Goal: Check status

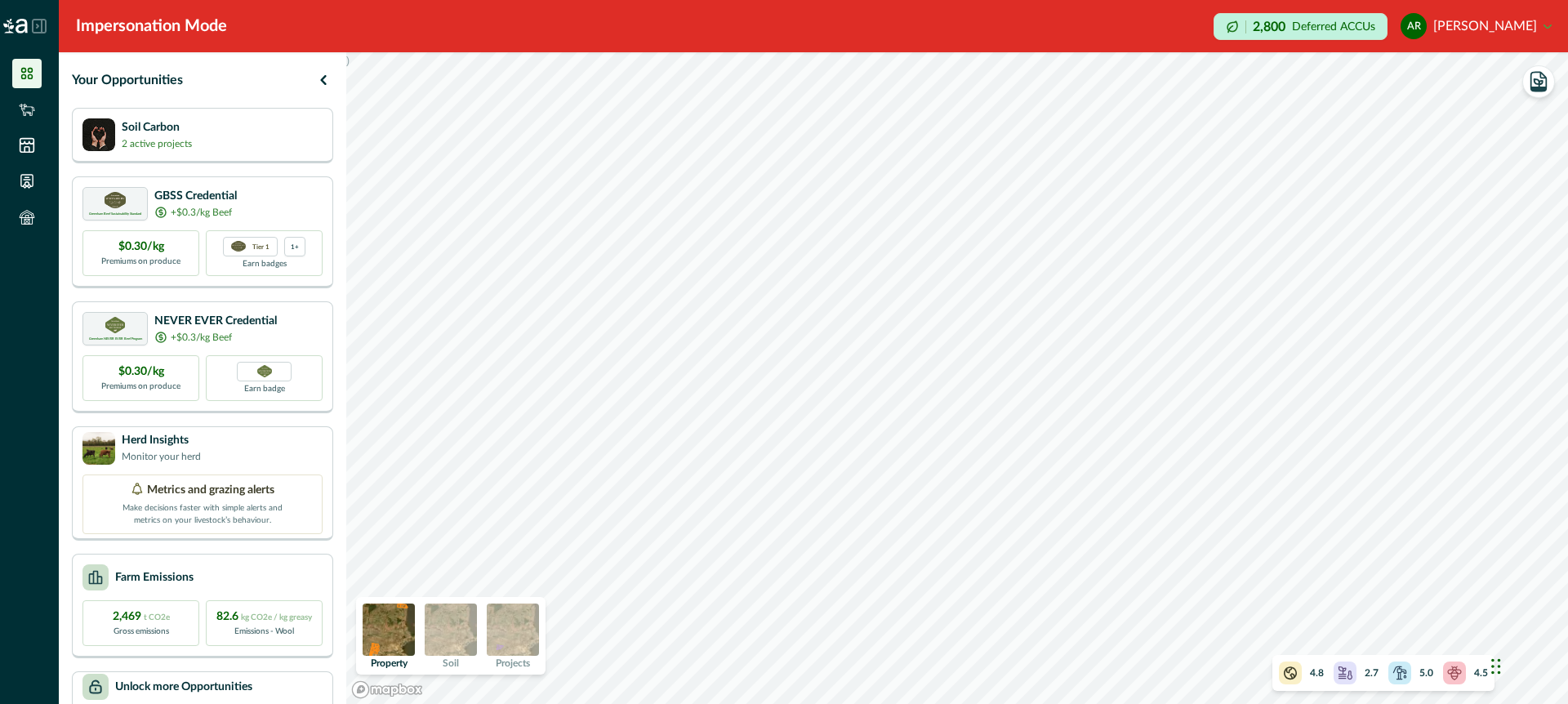
click at [520, 637] on img at bounding box center [513, 629] width 52 height 52
click at [390, 623] on img at bounding box center [389, 629] width 52 height 52
click at [513, 623] on img at bounding box center [513, 629] width 52 height 52
click at [378, 624] on img at bounding box center [389, 629] width 52 height 52
click at [517, 633] on img at bounding box center [513, 629] width 52 height 52
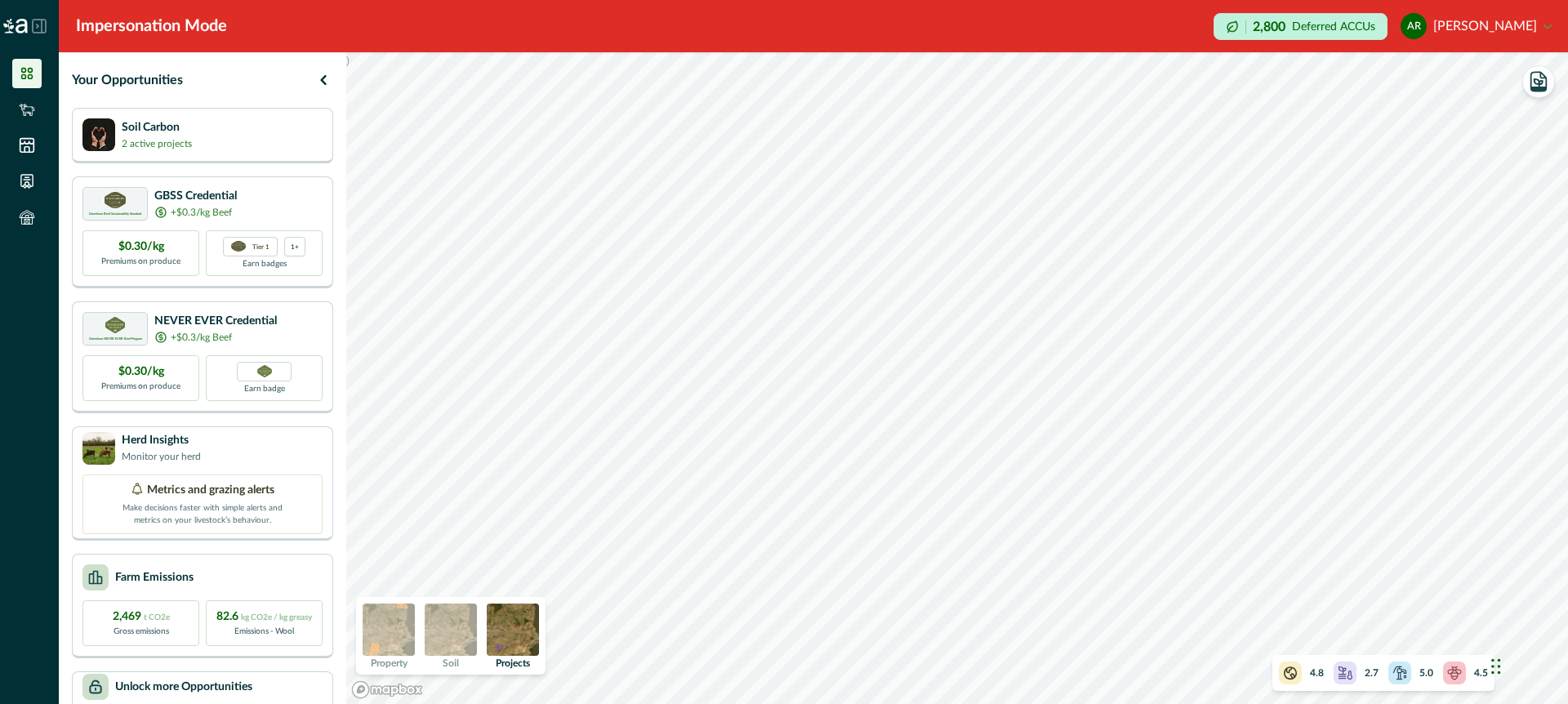
click at [388, 625] on img at bounding box center [389, 629] width 52 height 52
click at [517, 621] on img at bounding box center [513, 629] width 52 height 52
click at [390, 625] on img at bounding box center [389, 629] width 52 height 52
click at [512, 625] on img at bounding box center [513, 629] width 52 height 52
click at [392, 630] on img at bounding box center [389, 629] width 52 height 52
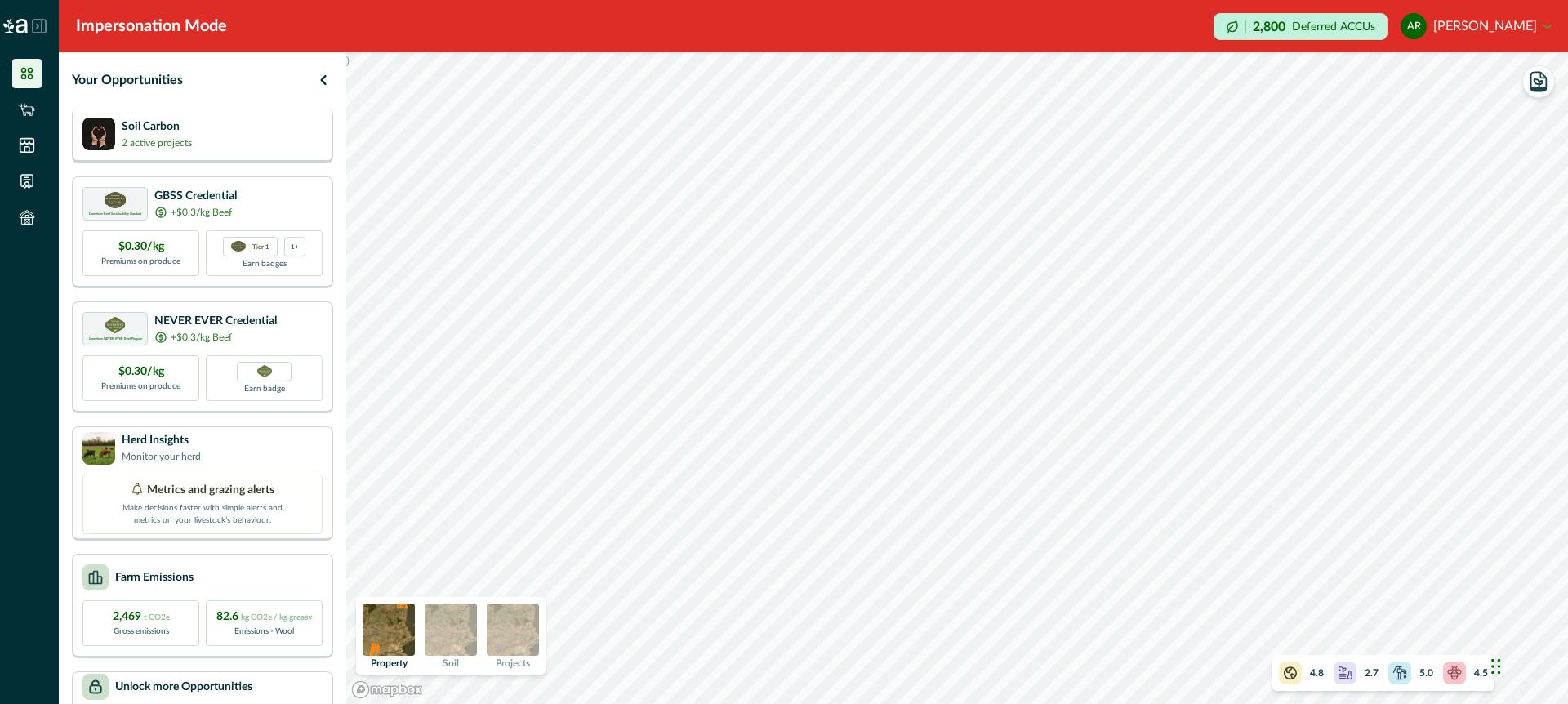
click at [266, 130] on div "Soil Carbon 2 active projects" at bounding box center [202, 134] width 240 height 33
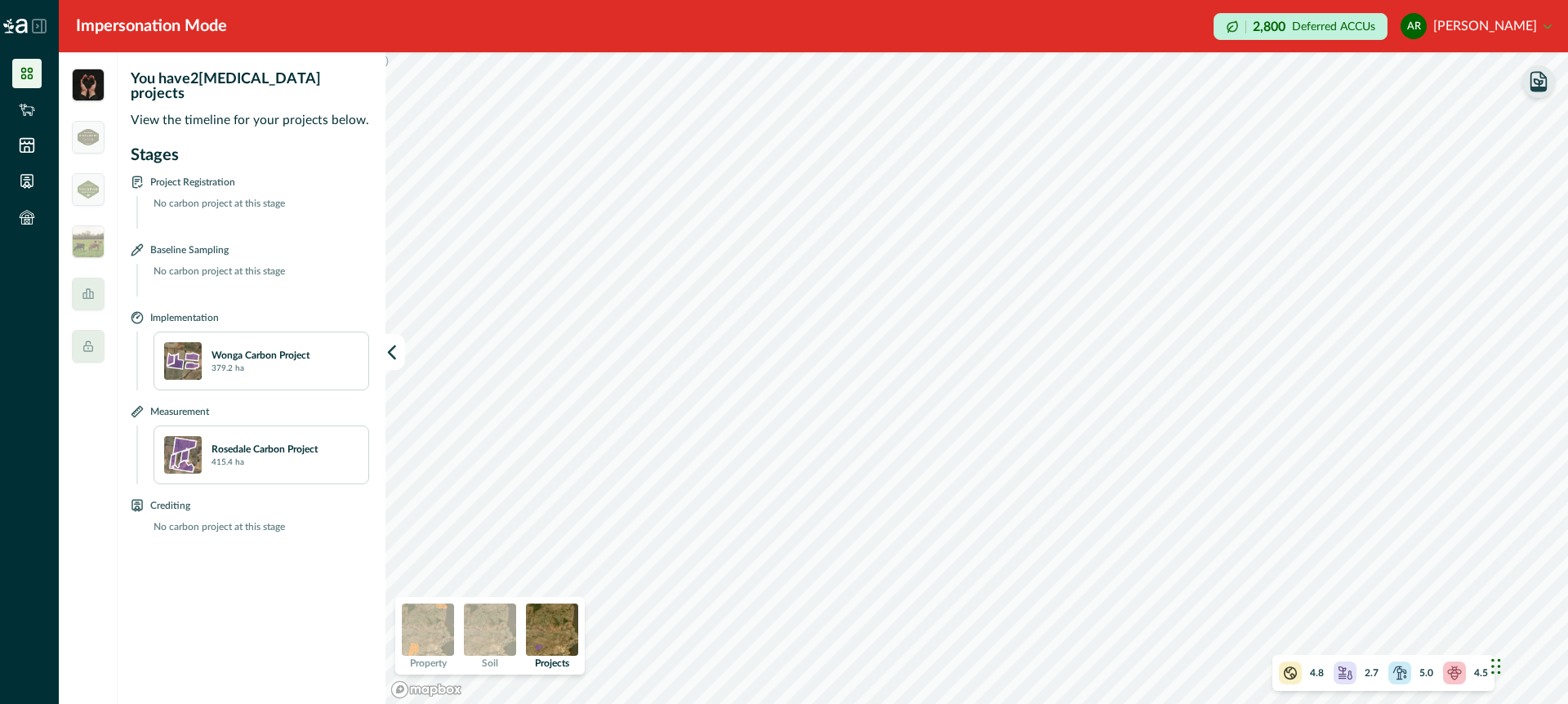
click at [1534, 89] on icon "button" at bounding box center [1538, 89] width 15 height 4
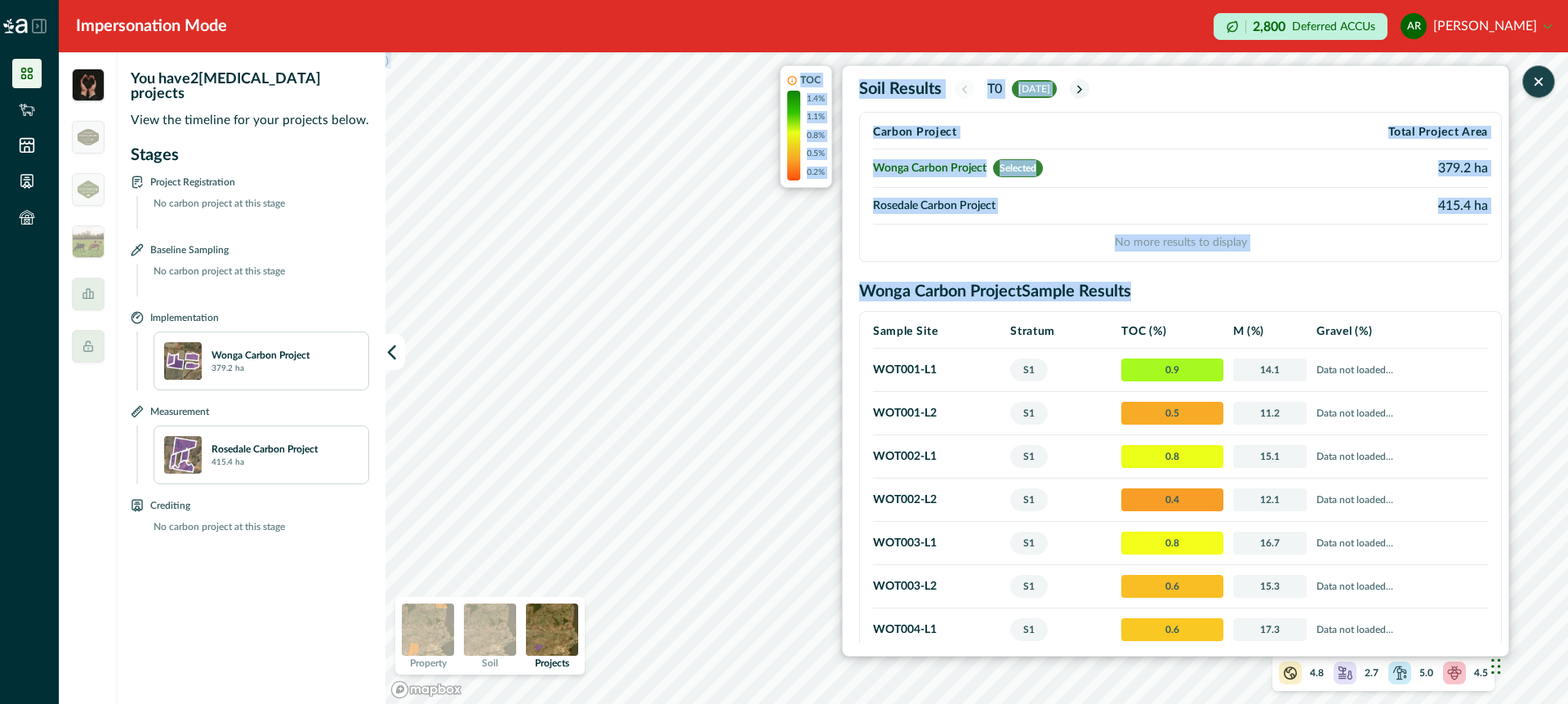
click at [733, 393] on div ") TOC 1.4% 1.1% 0.8% 0.5% 0.2% Soil Results T0 [DATE] Carbon Project Total Proj…" at bounding box center [977, 378] width 1183 height 652
click at [914, 199] on td "Rosedale Carbon Project" at bounding box center [1066, 206] width 388 height 36
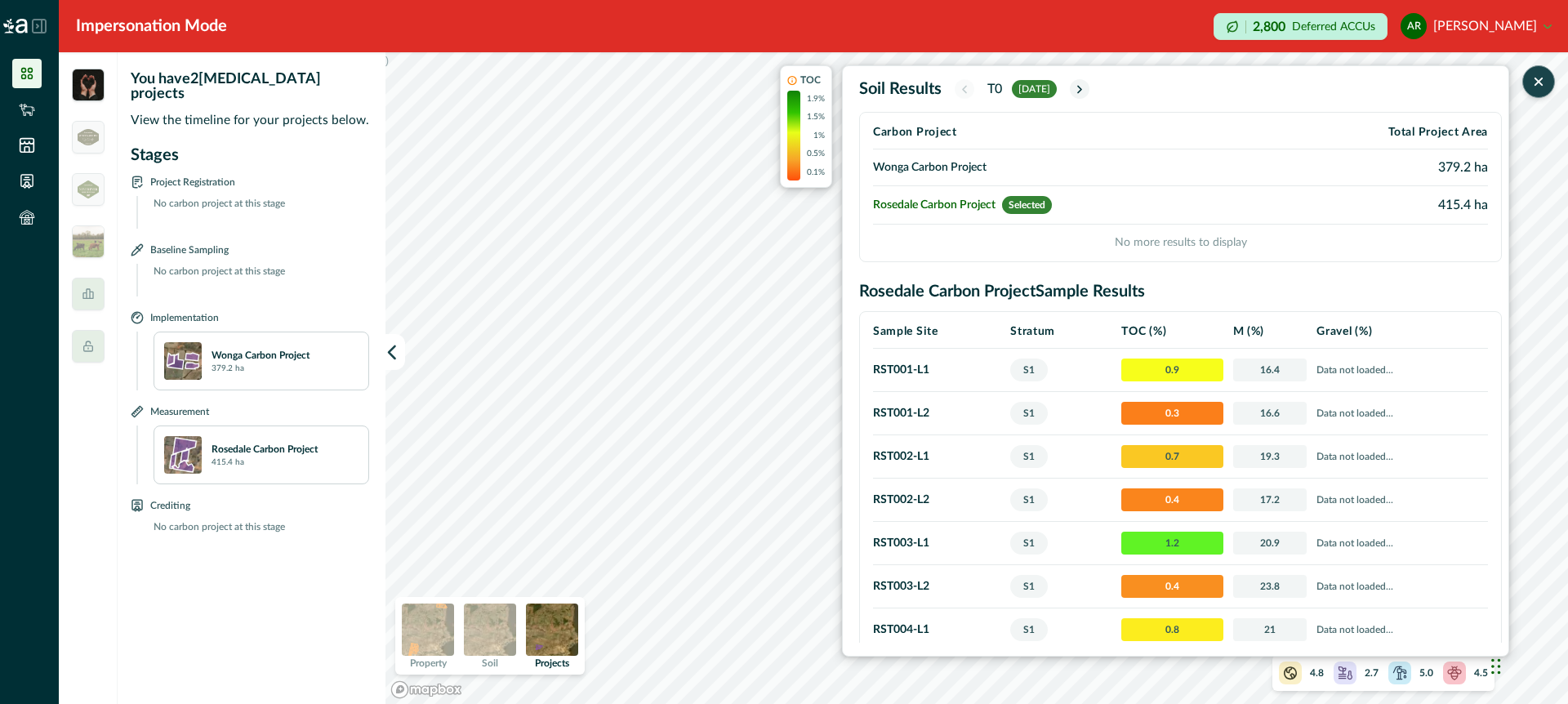
click at [804, 356] on div ") TOC 1.9% 1.5% 1% 0.5% 0.1% Soil Results T0 [DATE] Carbon Project Total Projec…" at bounding box center [977, 378] width 1183 height 652
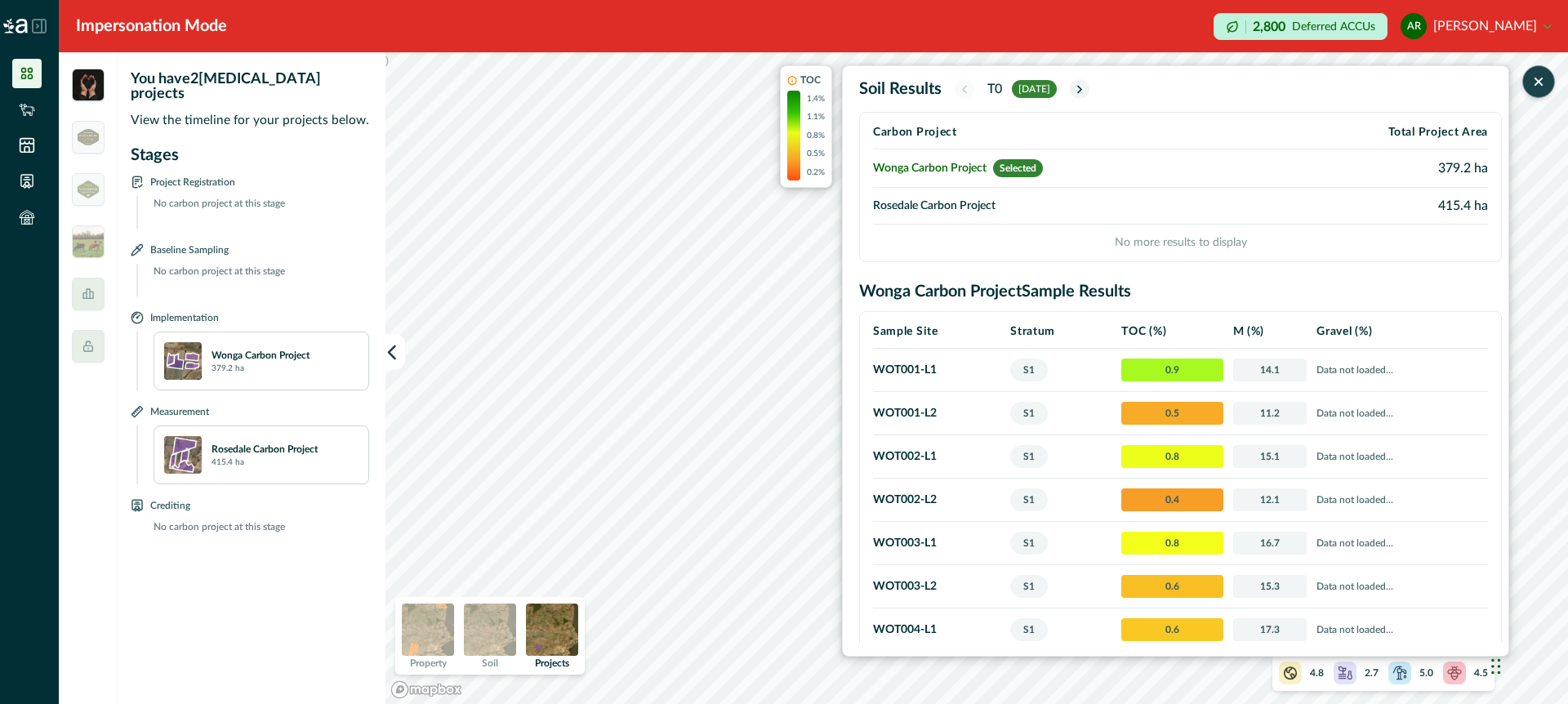
click at [936, 206] on td "Rosedale Carbon Project" at bounding box center [1066, 206] width 388 height 36
